Goal: Navigation & Orientation: Understand site structure

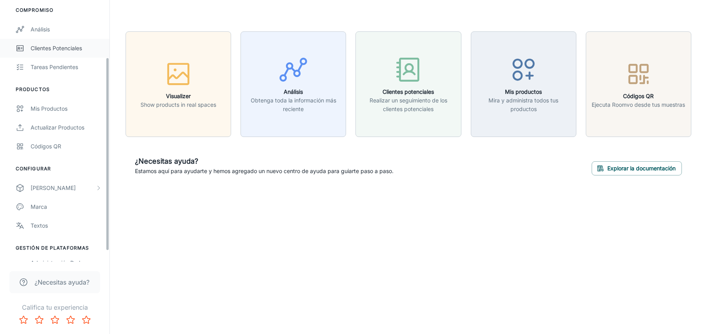
scroll to position [92, 0]
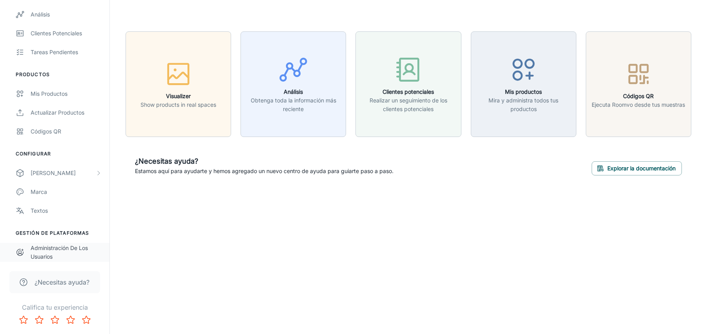
click at [53, 244] on div "Administración de los usuarios" at bounding box center [66, 252] width 71 height 17
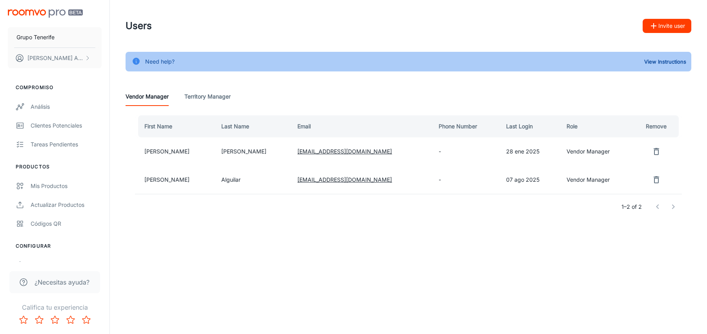
scroll to position [92, 0]
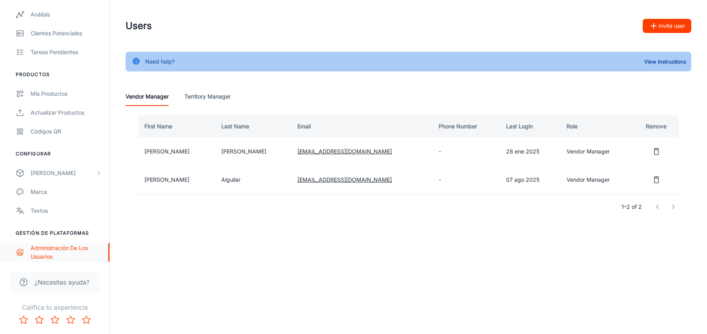
click at [53, 253] on div "Administración de los usuarios" at bounding box center [66, 252] width 71 height 17
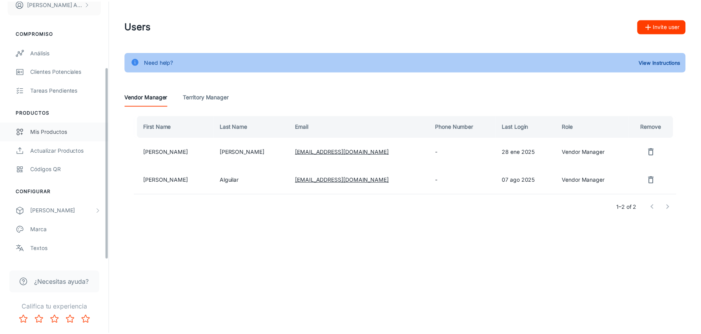
scroll to position [0, 0]
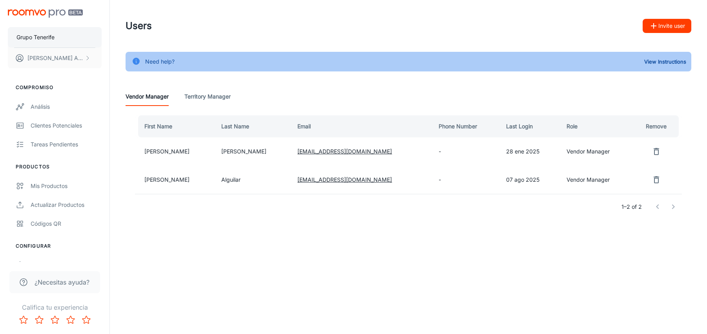
click at [38, 41] on p "Grupo Tenerife" at bounding box center [35, 37] width 38 height 9
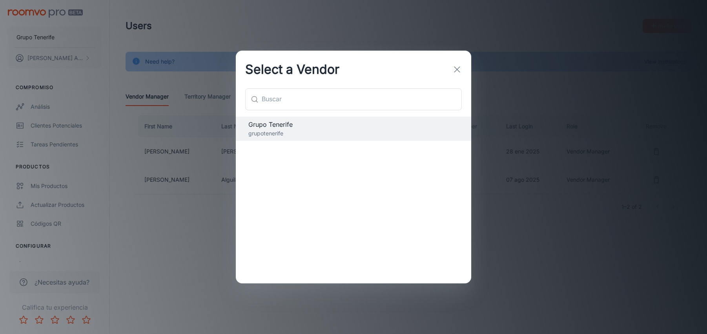
click at [459, 67] on icon "button" at bounding box center [456, 69] width 9 height 9
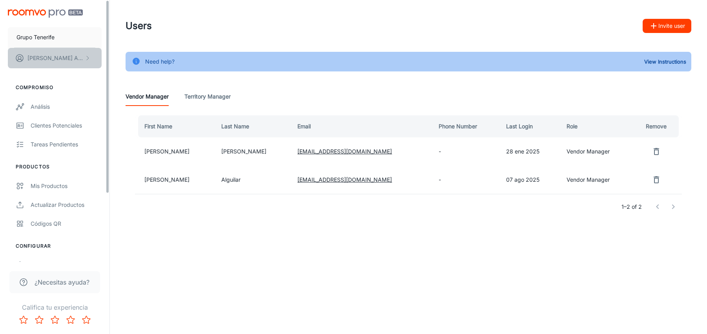
click at [79, 55] on button "[PERSON_NAME]" at bounding box center [55, 58] width 94 height 20
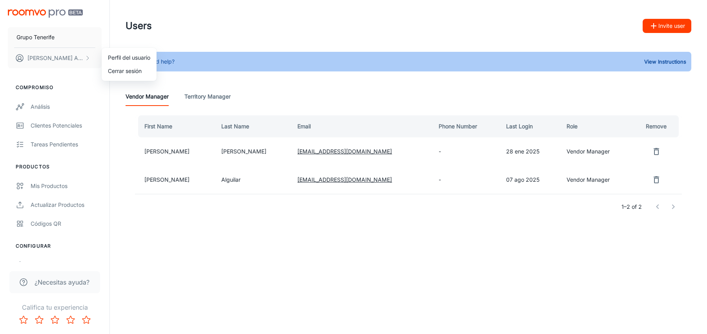
click at [144, 62] on li "Perfil del usuario" at bounding box center [129, 57] width 55 height 13
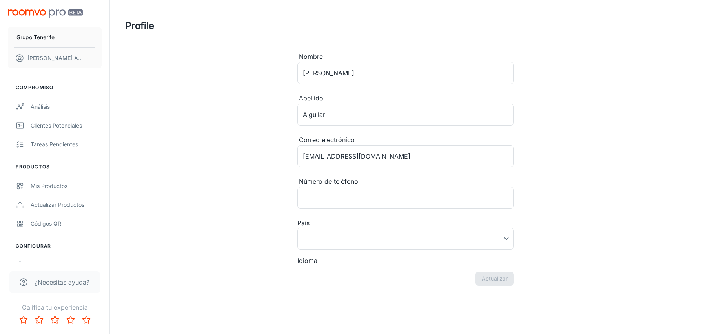
type input "[GEOGRAPHIC_DATA]"
click at [27, 31] on button "Grupo Tenerife" at bounding box center [55, 37] width 94 height 20
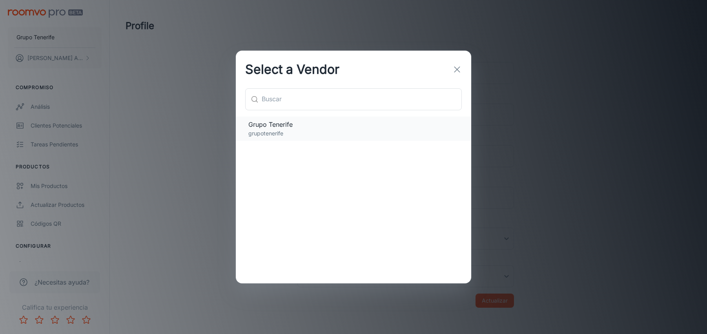
click at [276, 127] on span "Grupo Tenerife" at bounding box center [353, 124] width 210 height 9
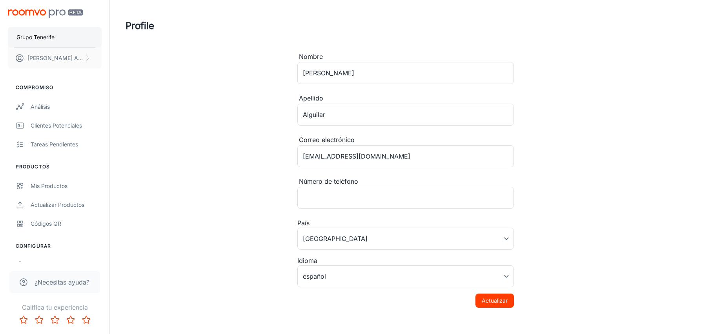
click at [46, 35] on p "Grupo Tenerife" at bounding box center [35, 37] width 38 height 9
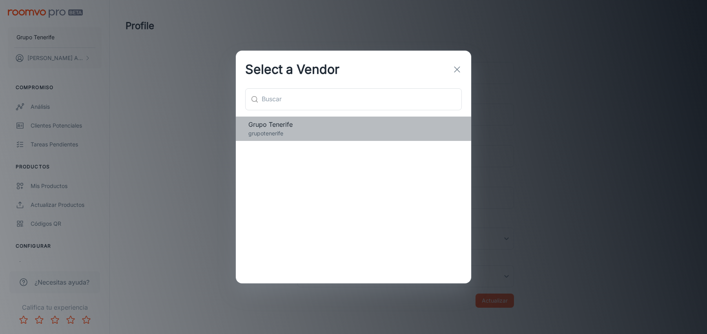
click at [270, 121] on span "Grupo Tenerife" at bounding box center [353, 124] width 210 height 9
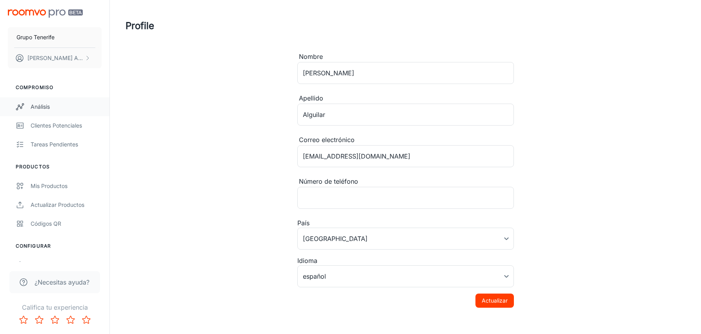
click at [48, 107] on div "Análisis" at bounding box center [66, 106] width 71 height 9
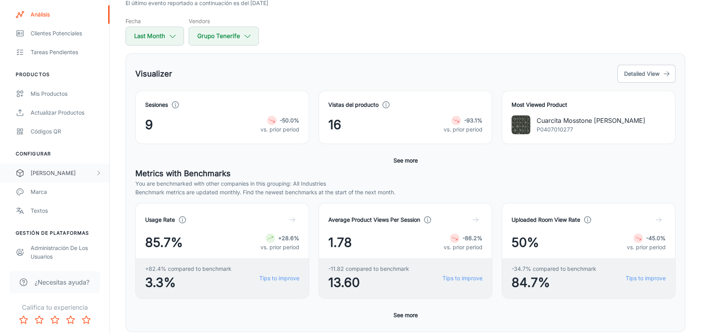
scroll to position [69, 0]
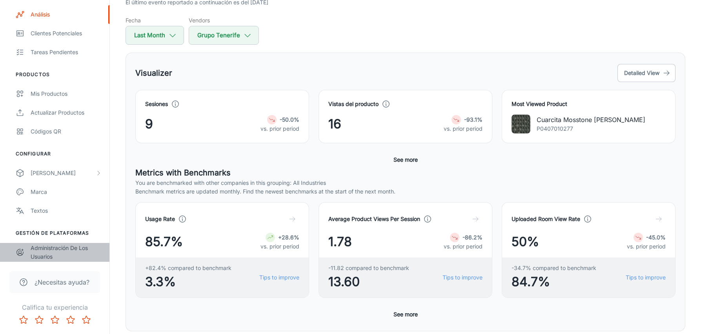
click at [69, 254] on div "Administración de los usuarios" at bounding box center [66, 252] width 71 height 17
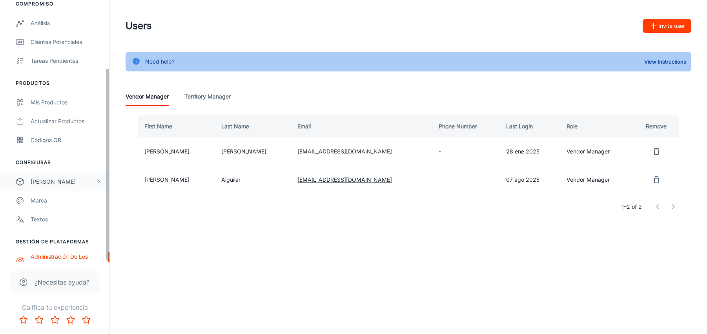
scroll to position [92, 0]
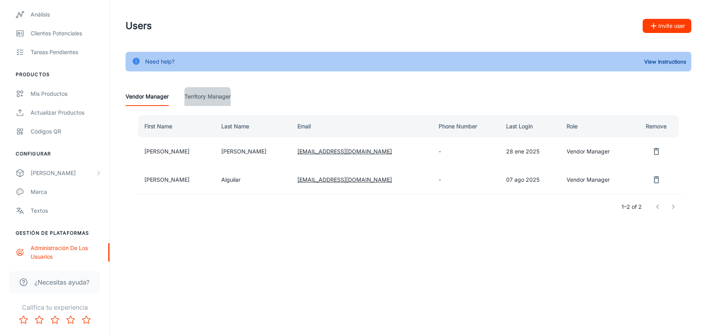
click at [215, 96] on Manager "Territory Manager" at bounding box center [207, 96] width 46 height 19
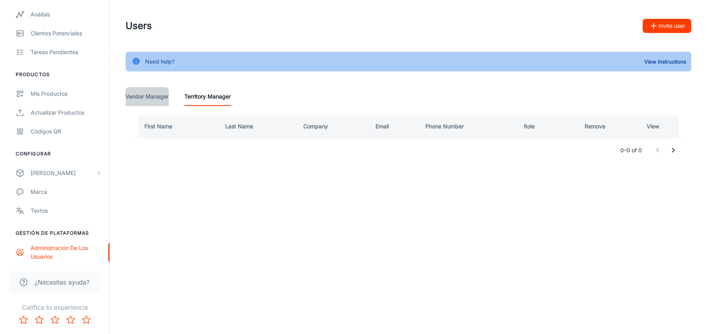
click at [150, 96] on Manager "Vendor Manager" at bounding box center [147, 96] width 43 height 19
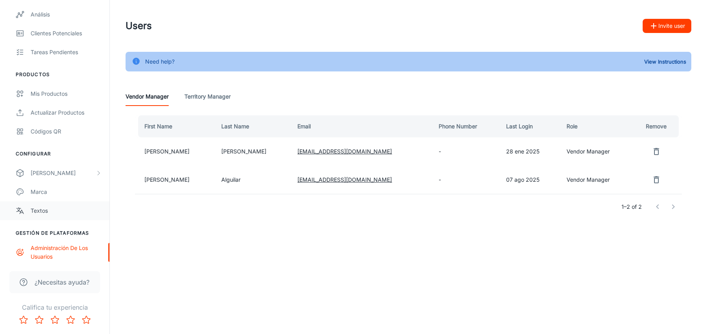
click at [37, 211] on div "Textos" at bounding box center [66, 210] width 71 height 9
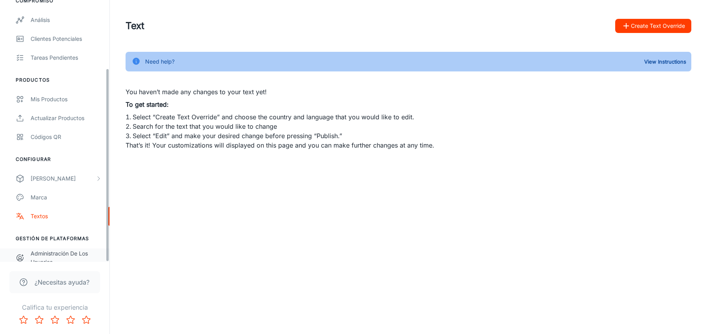
scroll to position [92, 0]
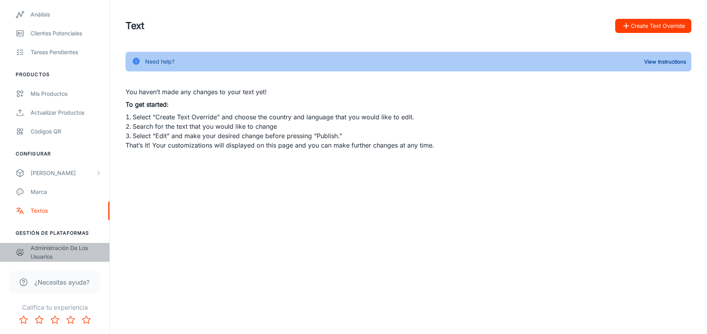
click at [67, 248] on div "Administración de los usuarios" at bounding box center [66, 252] width 71 height 17
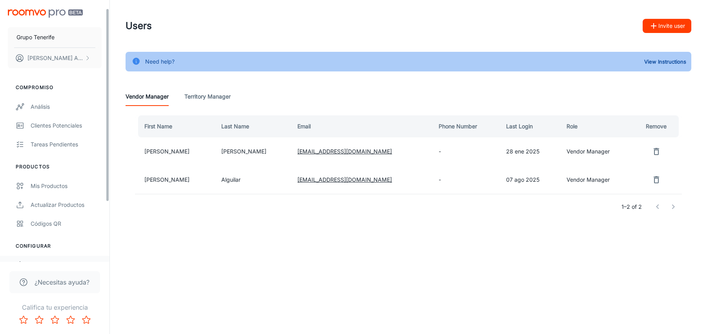
scroll to position [92, 0]
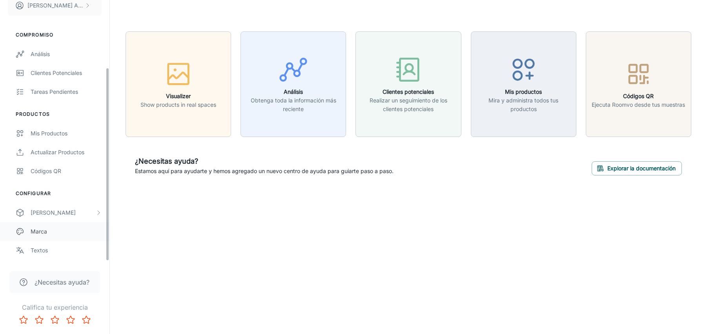
scroll to position [92, 0]
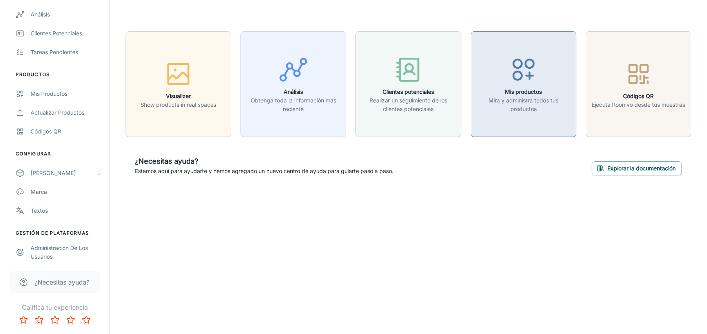
click at [541, 80] on div "button" at bounding box center [523, 71] width 95 height 33
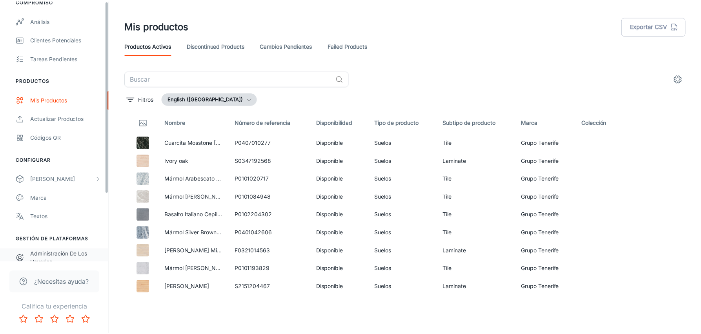
scroll to position [92, 0]
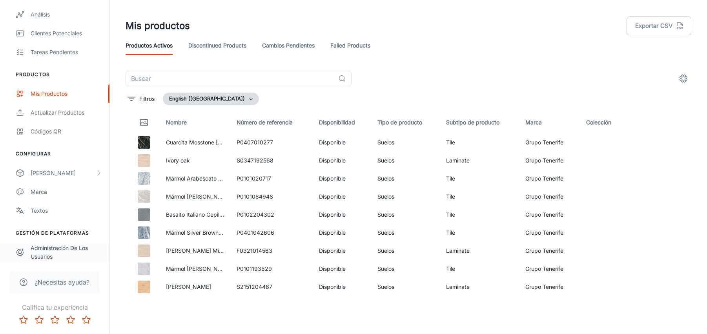
click at [58, 249] on div "Administración de los usuarios" at bounding box center [66, 252] width 71 height 17
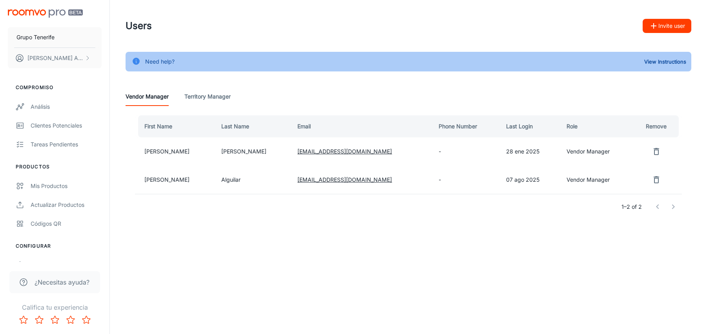
click at [214, 98] on Manager "Territory Manager" at bounding box center [207, 96] width 46 height 19
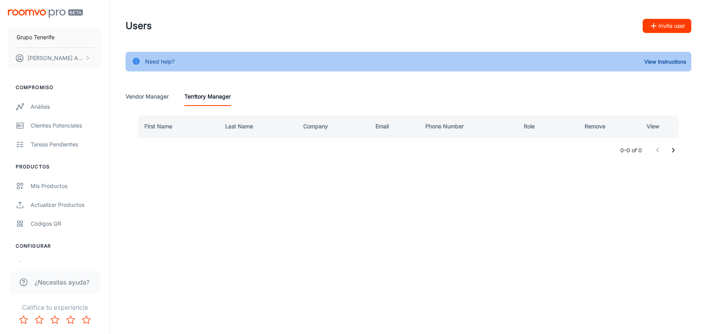
click at [140, 100] on Manager "Vendor Manager" at bounding box center [147, 96] width 43 height 19
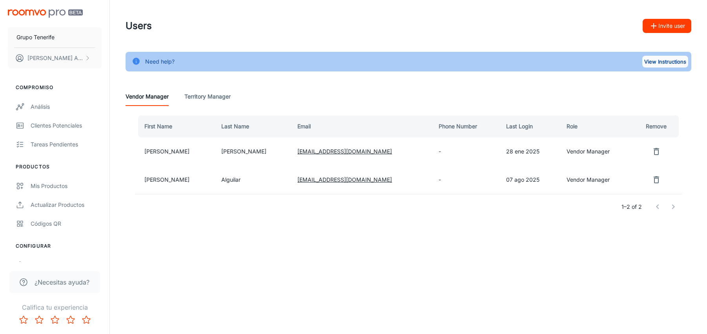
click at [650, 63] on button "View Instructions" at bounding box center [665, 62] width 46 height 12
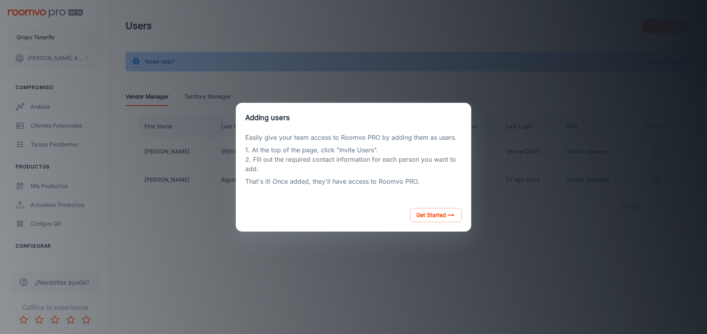
click at [492, 268] on div "Adding users Easily give your team access to Roomvo PRO by adding them as users…" at bounding box center [353, 166] width 688 height 315
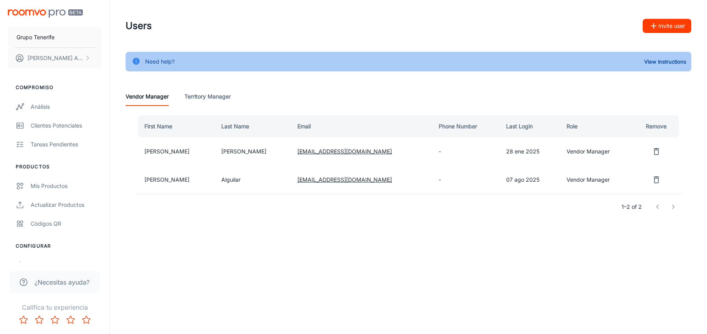
click at [157, 63] on div "Need help?" at bounding box center [159, 61] width 29 height 15
click at [208, 95] on Manager "Territory Manager" at bounding box center [207, 96] width 46 height 19
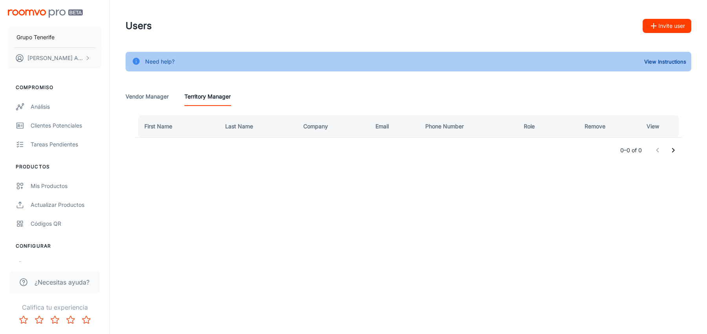
click at [143, 93] on Manager "Vendor Manager" at bounding box center [147, 96] width 43 height 19
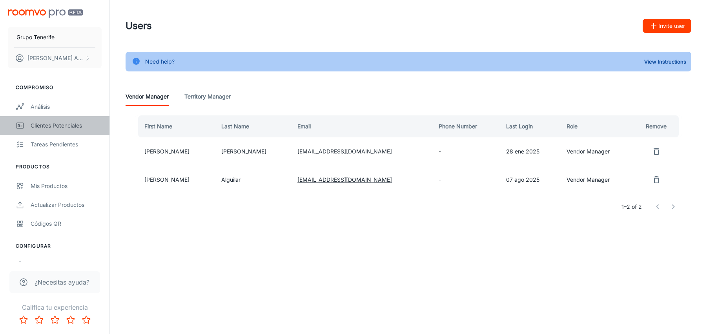
click at [64, 123] on div "Clientes potenciales" at bounding box center [66, 125] width 71 height 9
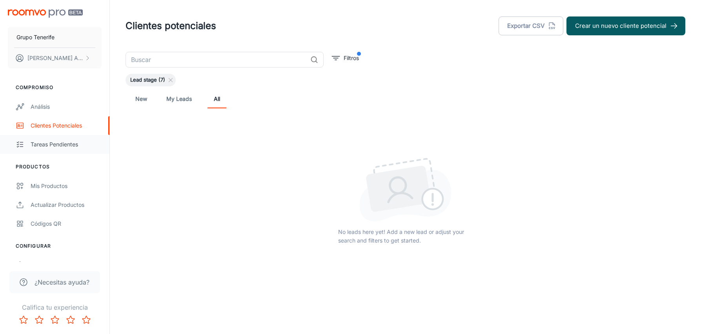
click at [55, 148] on div "Tareas pendientes" at bounding box center [66, 144] width 71 height 9
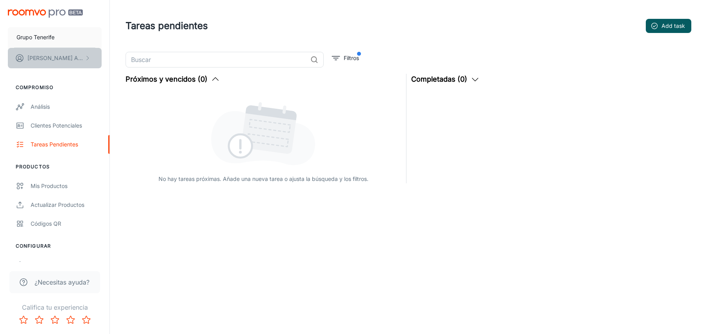
click at [83, 54] on button "[PERSON_NAME]" at bounding box center [55, 58] width 94 height 20
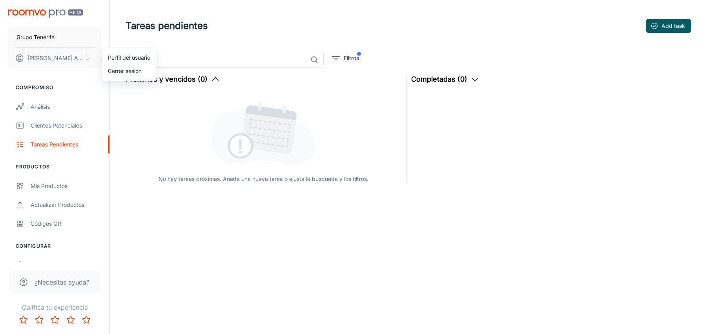
click at [127, 60] on li "Perfil del usuario" at bounding box center [129, 57] width 55 height 13
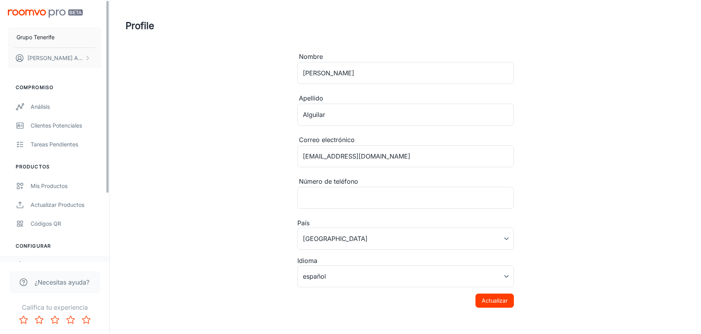
scroll to position [92, 0]
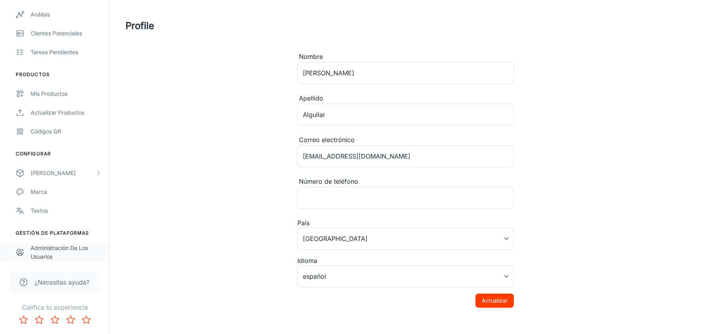
click at [48, 247] on div "Administración de los usuarios" at bounding box center [66, 252] width 71 height 17
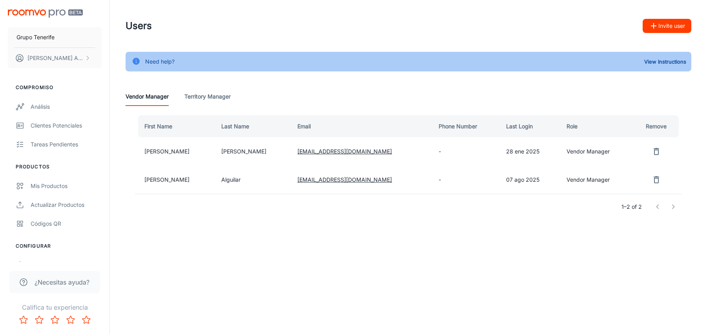
click at [197, 152] on td "[PERSON_NAME]" at bounding box center [175, 151] width 80 height 28
click at [153, 150] on td "[PERSON_NAME]" at bounding box center [175, 151] width 80 height 28
click at [61, 275] on div "¿Necesitas ayuda?" at bounding box center [54, 282] width 91 height 22
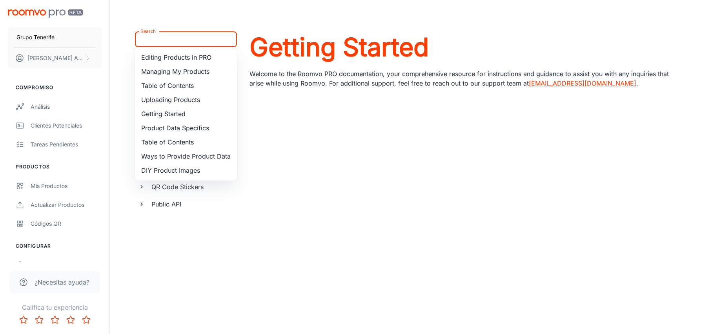
click at [207, 39] on input "Search" at bounding box center [179, 39] width 84 height 11
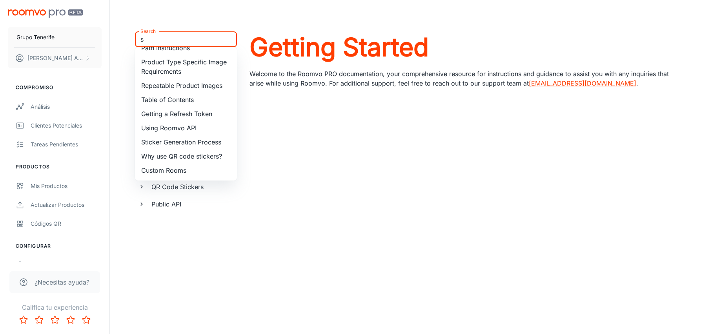
scroll to position [3, 0]
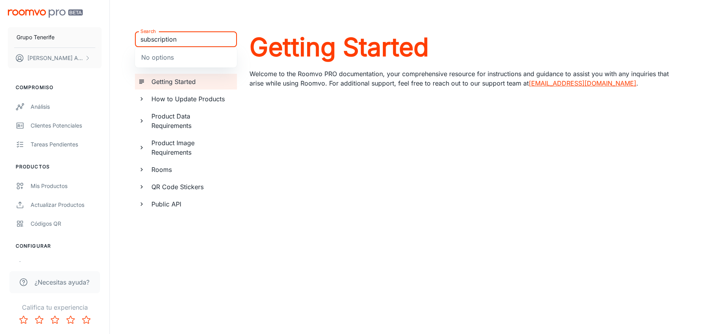
type input "subscription"
drag, startPoint x: 192, startPoint y: 38, endPoint x: 125, endPoint y: 41, distance: 67.5
click at [125, 41] on div "Search subscription Search No options Documentation Getting Started How to Upda…" at bounding box center [405, 180] width 579 height 299
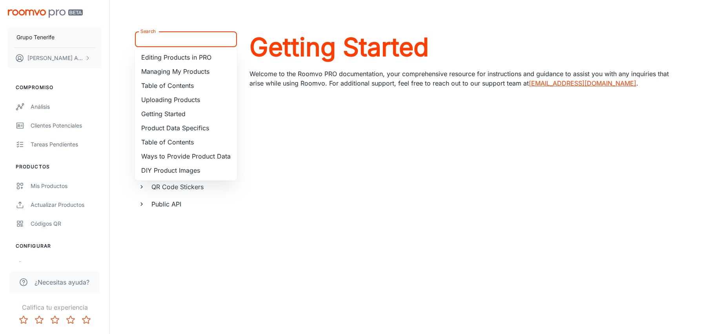
click at [116, 9] on header at bounding box center [405, 15] width 579 height 31
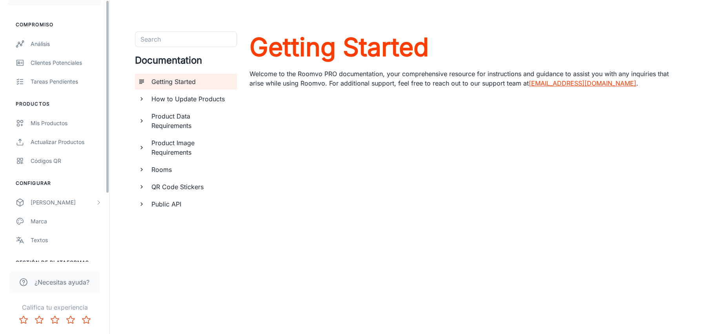
scroll to position [92, 0]
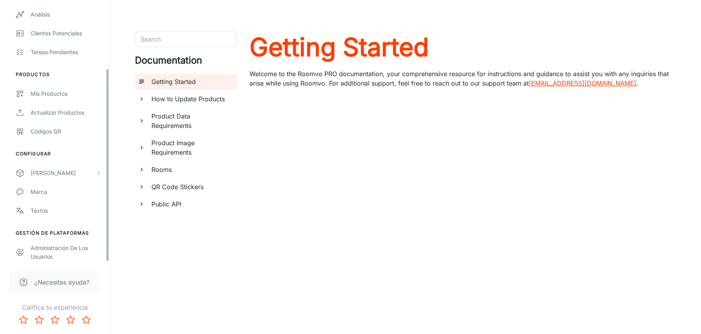
drag, startPoint x: 107, startPoint y: 136, endPoint x: 107, endPoint y: 234, distance: 97.7
click at [107, 234] on div "Grupo Tenerife [PERSON_NAME] Compromiso Análisis Clientes potenciales Tareas pe…" at bounding box center [54, 131] width 109 height 262
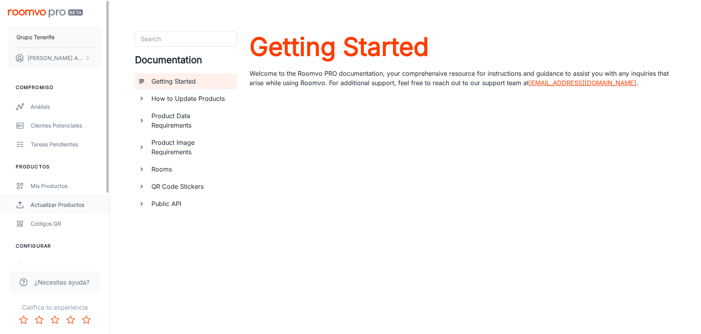
scroll to position [0, 0]
click at [31, 247] on li "Configurar" at bounding box center [54, 245] width 109 height 7
click at [34, 259] on div "[PERSON_NAME]" at bounding box center [54, 265] width 109 height 19
click at [38, 246] on li "Configurar" at bounding box center [54, 245] width 109 height 7
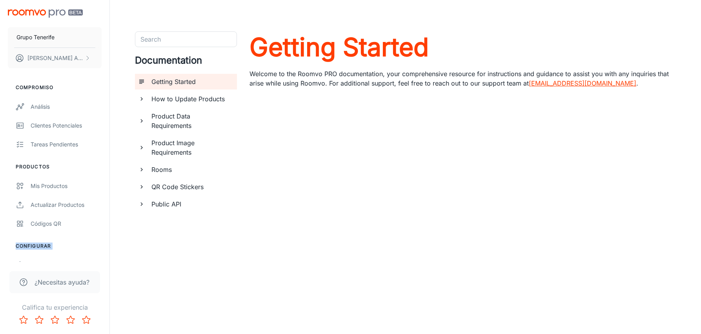
click at [38, 246] on li "Configurar" at bounding box center [54, 245] width 109 height 7
click at [22, 247] on li "Configurar" at bounding box center [54, 245] width 109 height 7
click at [58, 257] on div "[PERSON_NAME]" at bounding box center [54, 265] width 109 height 19
click at [69, 243] on li "Configurar" at bounding box center [54, 245] width 109 height 7
click at [42, 245] on li "Configurar" at bounding box center [54, 245] width 109 height 7
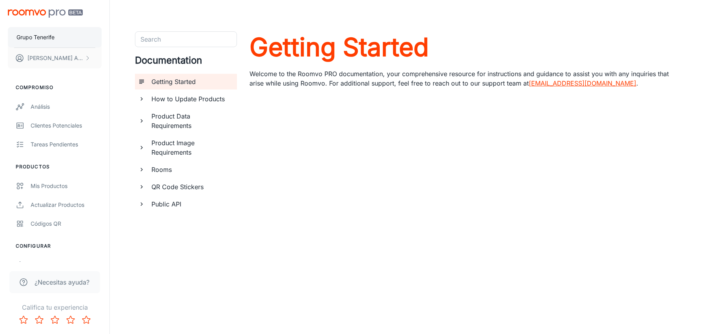
click at [41, 36] on p "Grupo Tenerife" at bounding box center [35, 37] width 38 height 9
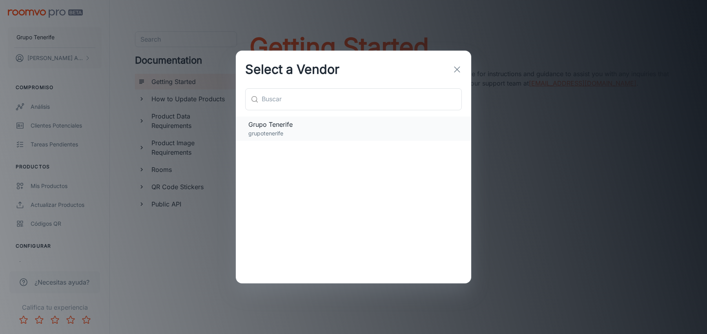
click at [269, 130] on p "grupotenerife" at bounding box center [353, 133] width 210 height 9
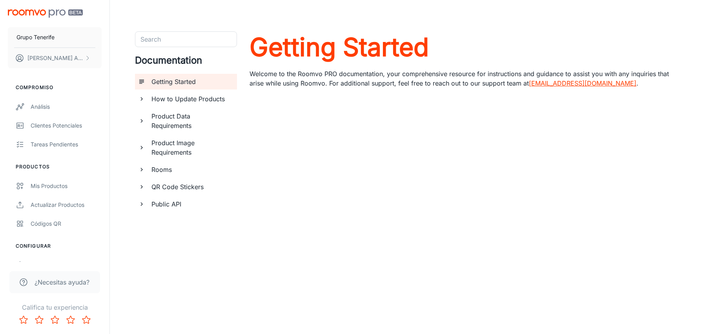
click at [269, 130] on p "grupotenerife" at bounding box center [353, 133] width 210 height 9
